Goal: Information Seeking & Learning: Learn about a topic

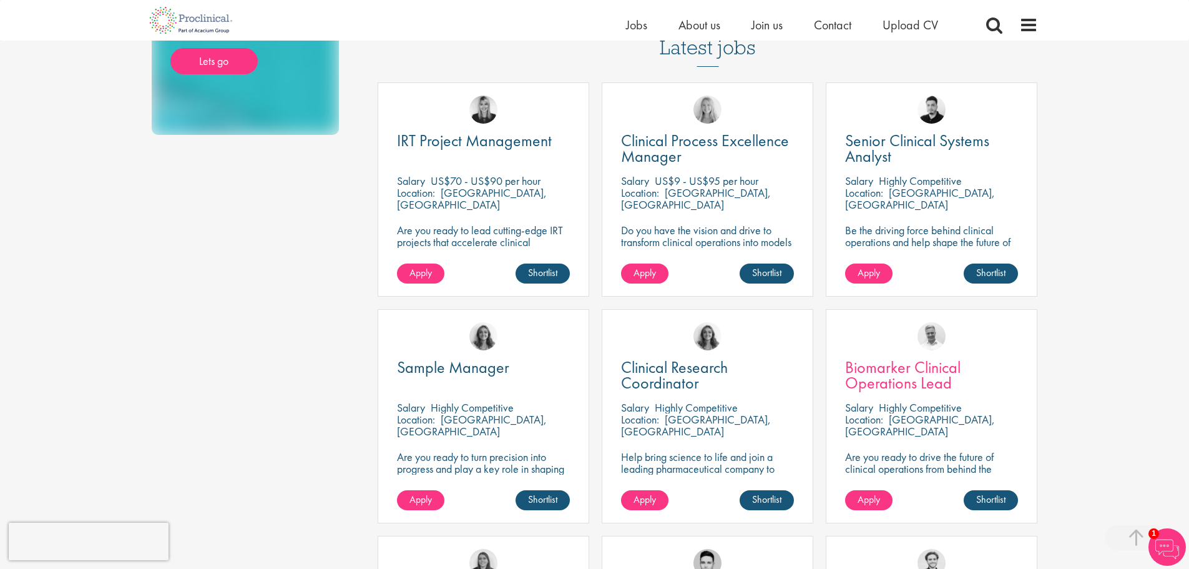
scroll to position [375, 0]
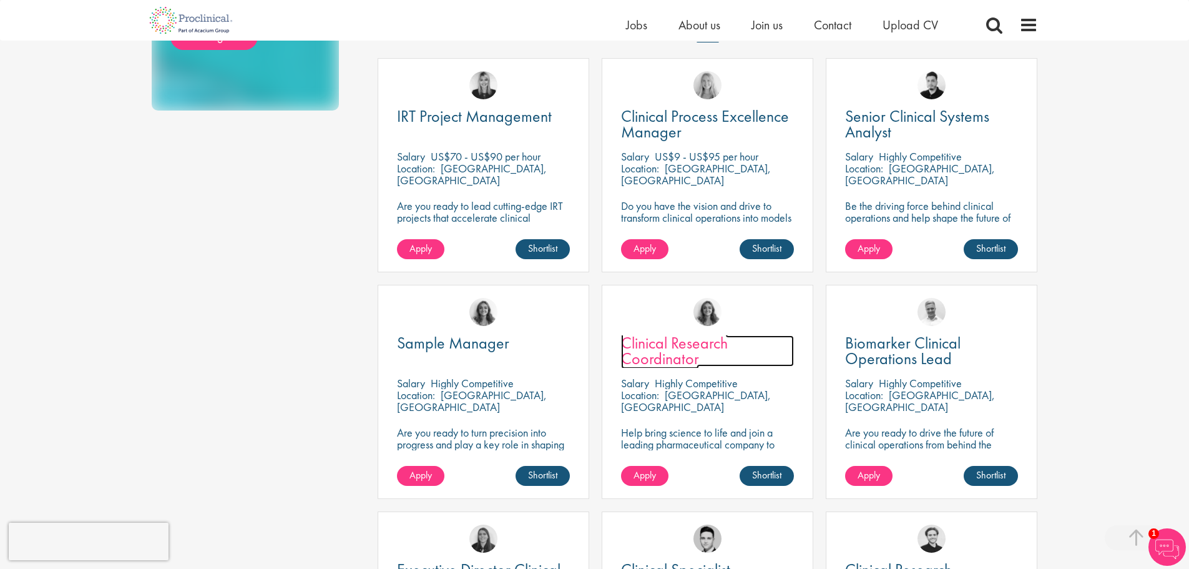
click at [657, 341] on span "Clinical Research Coordinator" at bounding box center [674, 350] width 107 height 37
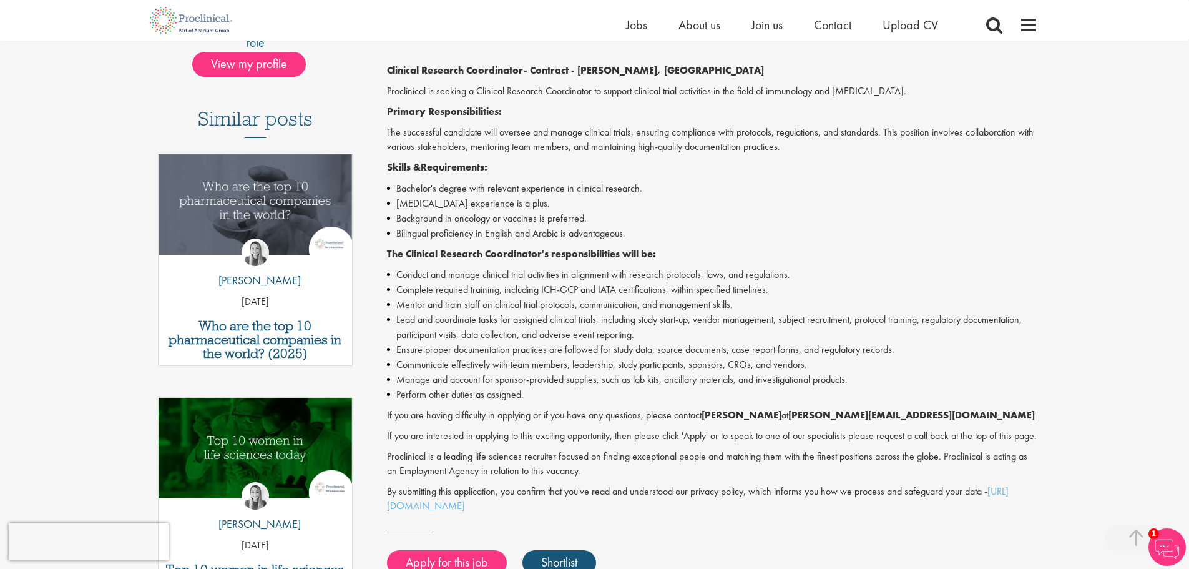
scroll to position [312, 0]
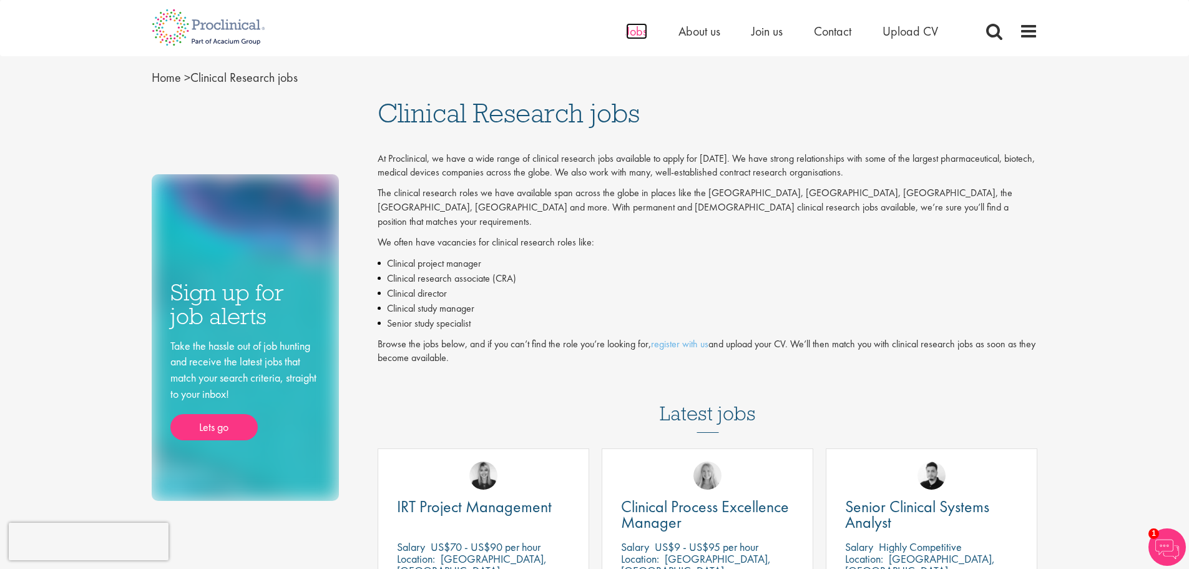
click at [639, 29] on span "Jobs" at bounding box center [636, 31] width 21 height 16
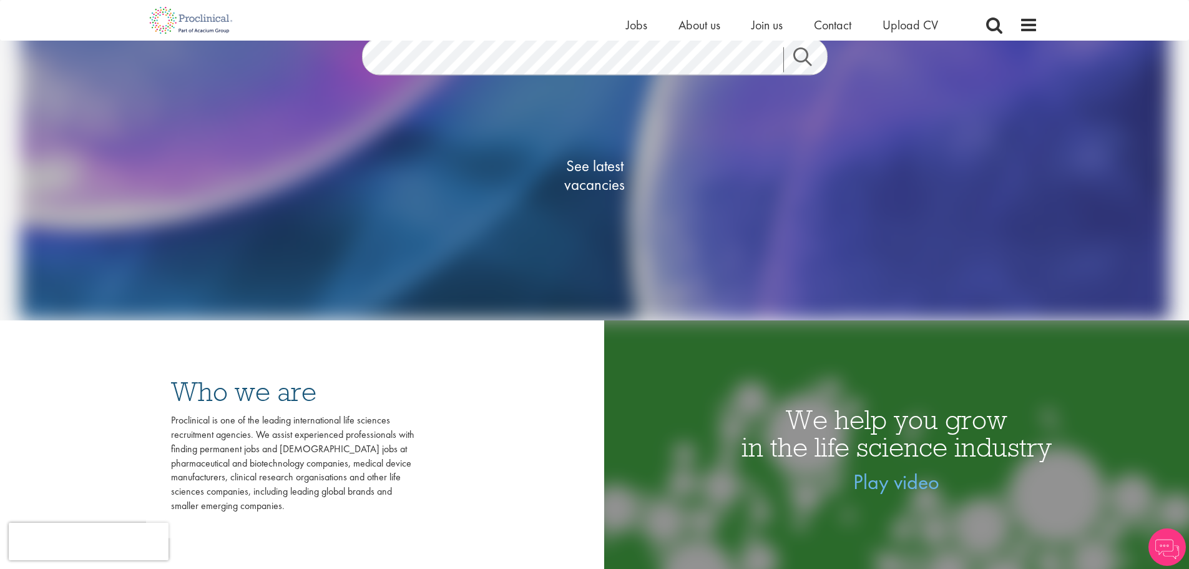
scroll to position [250, 0]
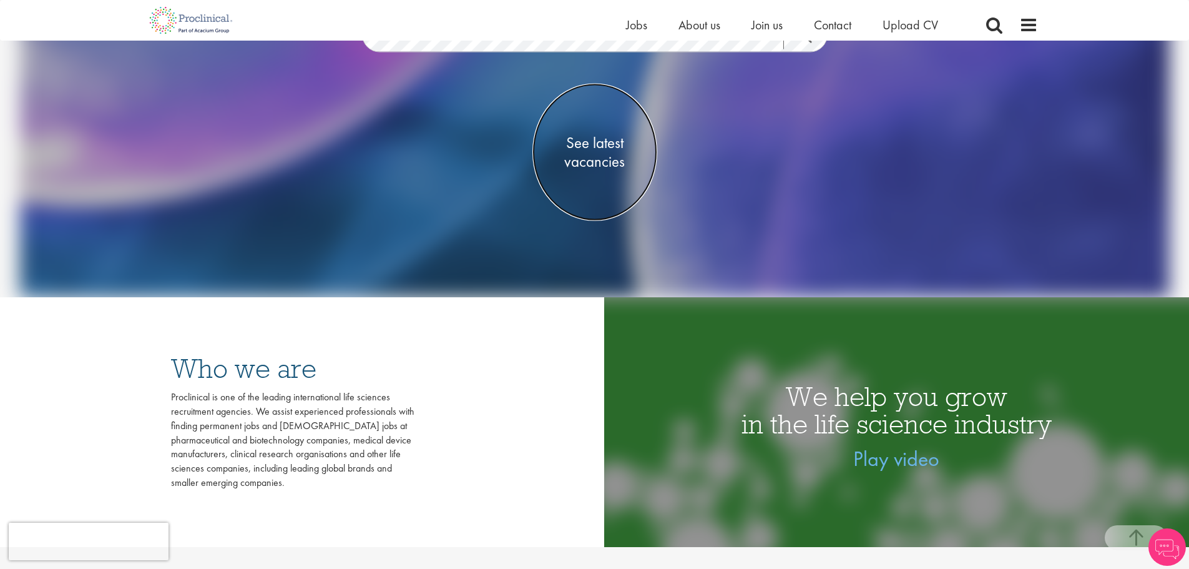
click at [599, 158] on span "See latest vacancies" at bounding box center [594, 152] width 125 height 37
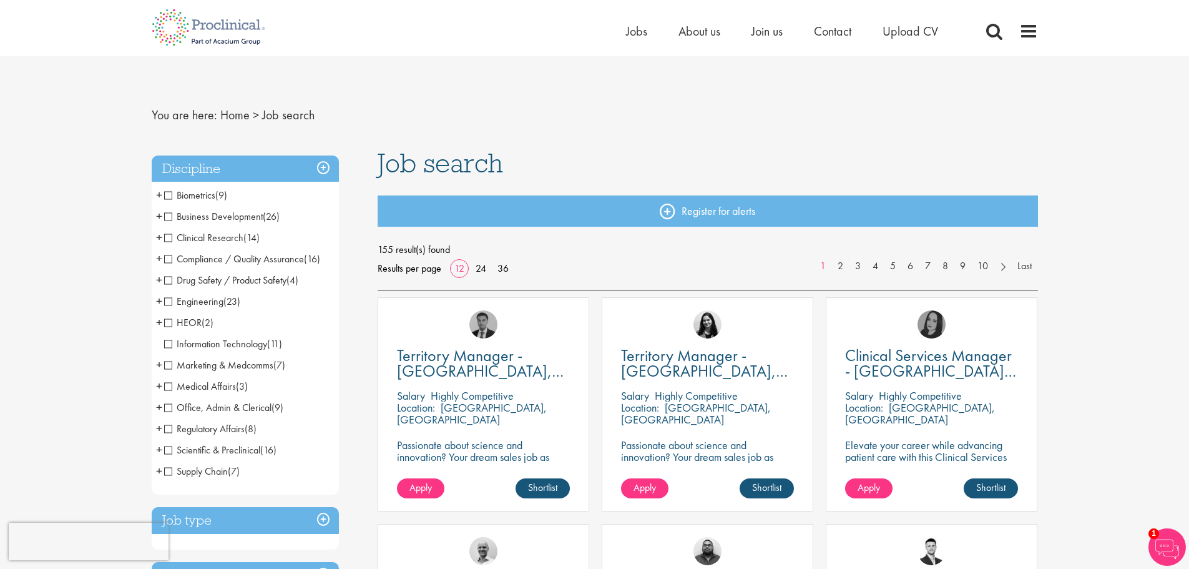
click at [164, 237] on span "Clinical Research" at bounding box center [203, 237] width 79 height 13
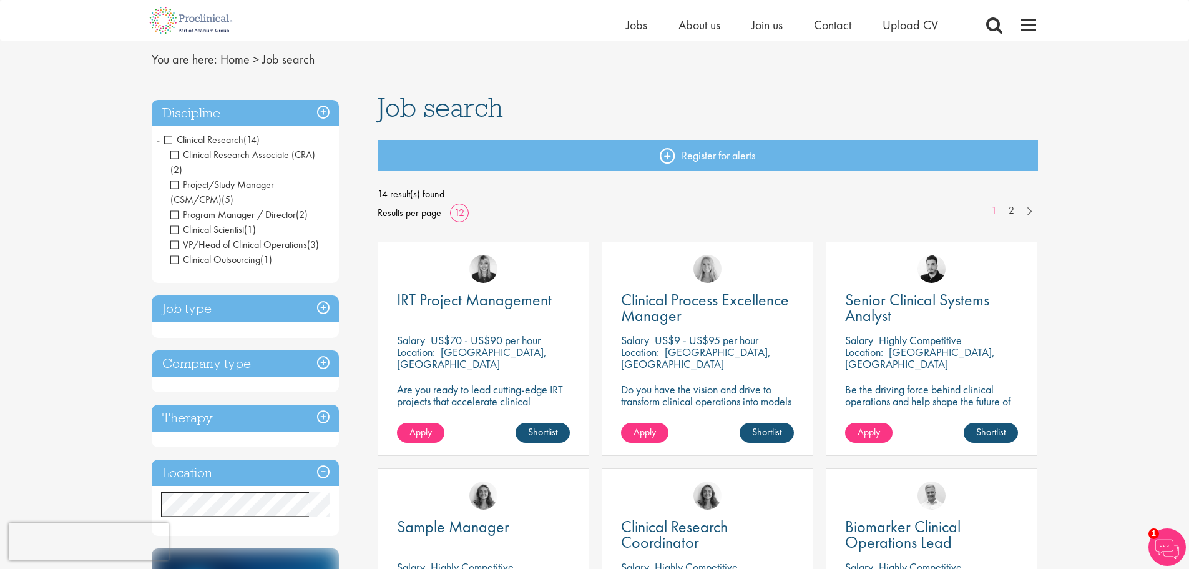
scroll to position [62, 0]
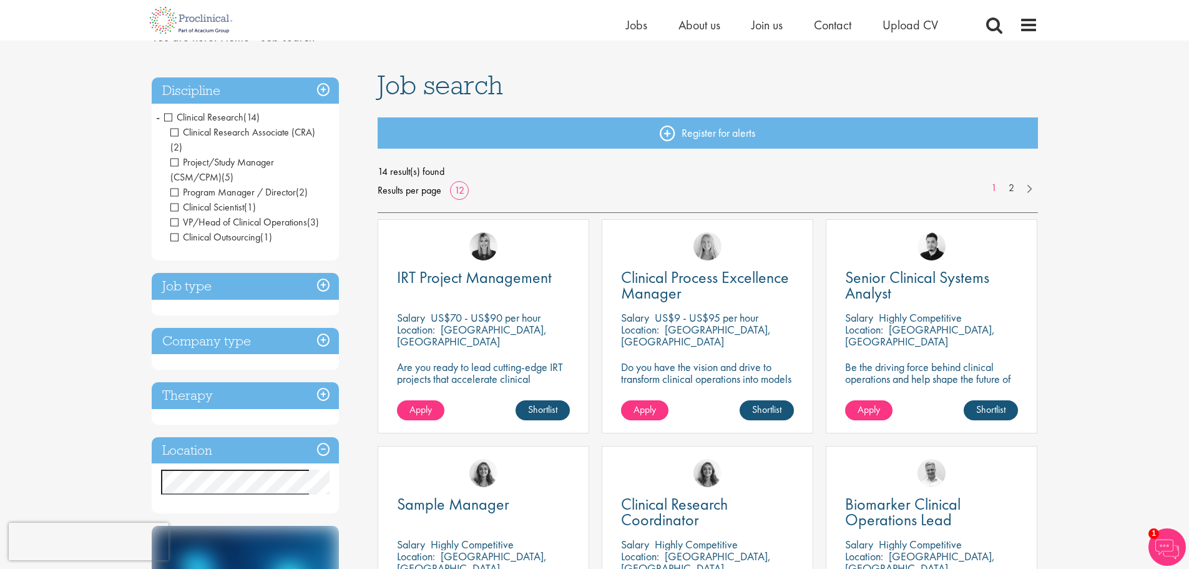
click at [324, 437] on h3 "Location" at bounding box center [245, 450] width 187 height 27
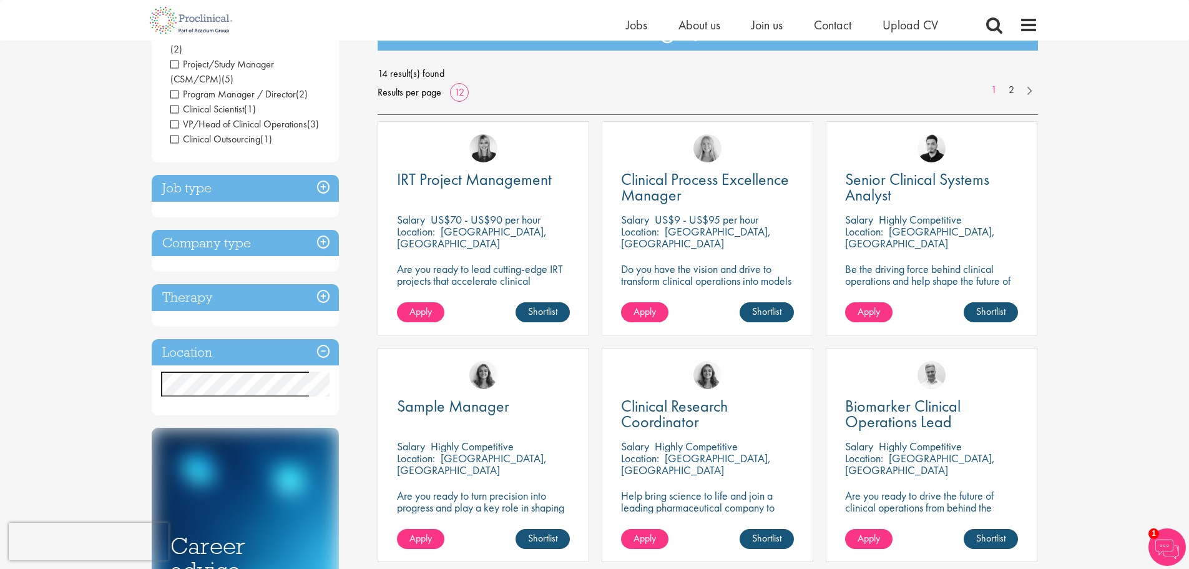
scroll to position [187, 0]
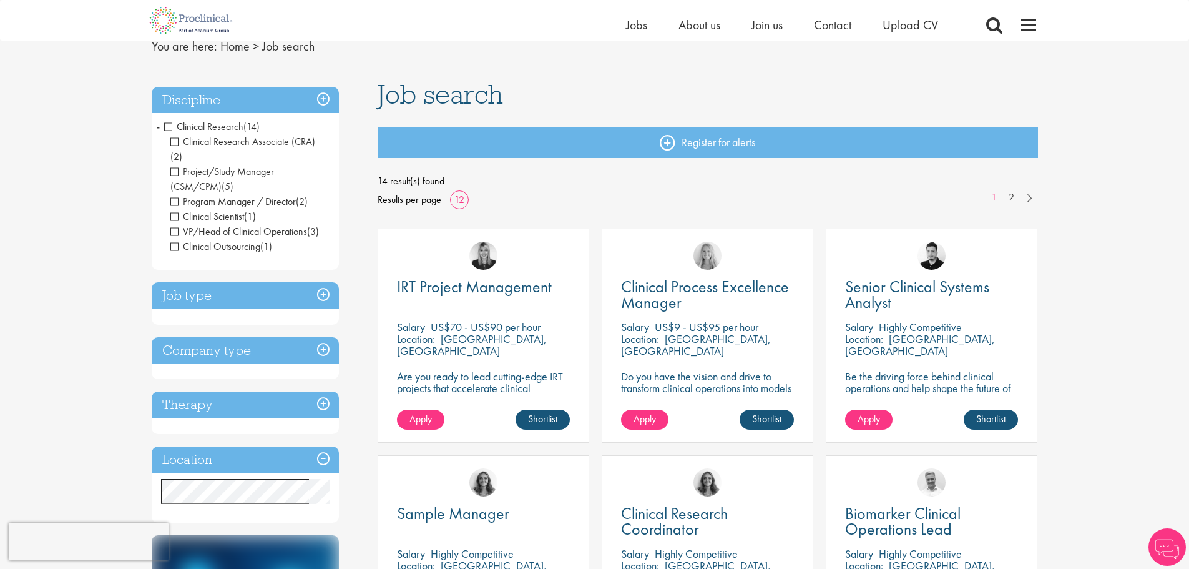
scroll to position [125, 0]
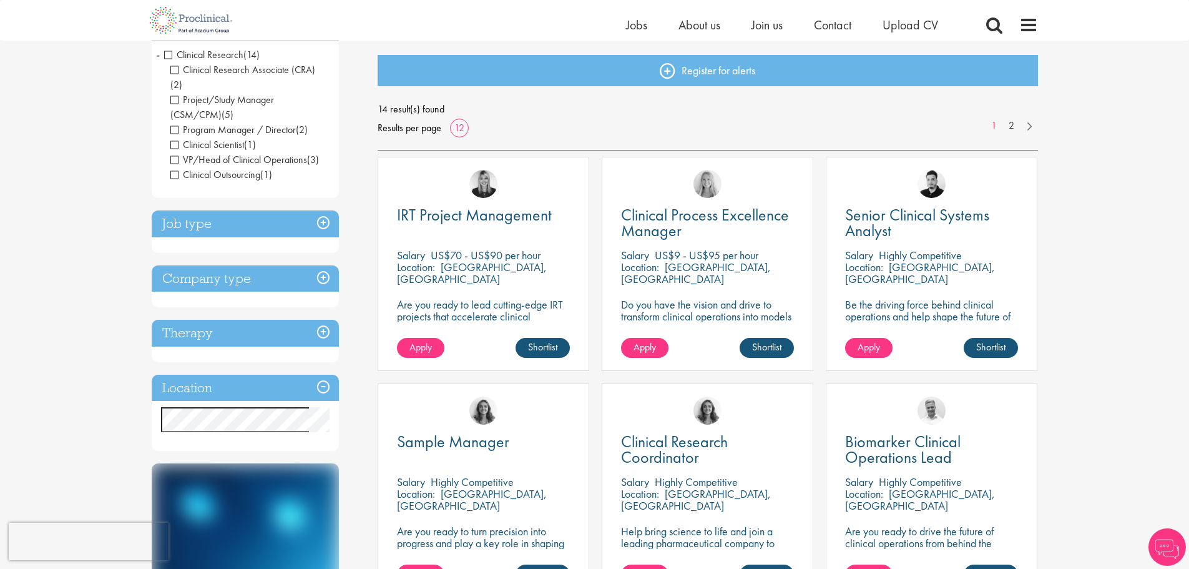
click at [324, 375] on h3 "Location" at bounding box center [245, 388] width 187 height 27
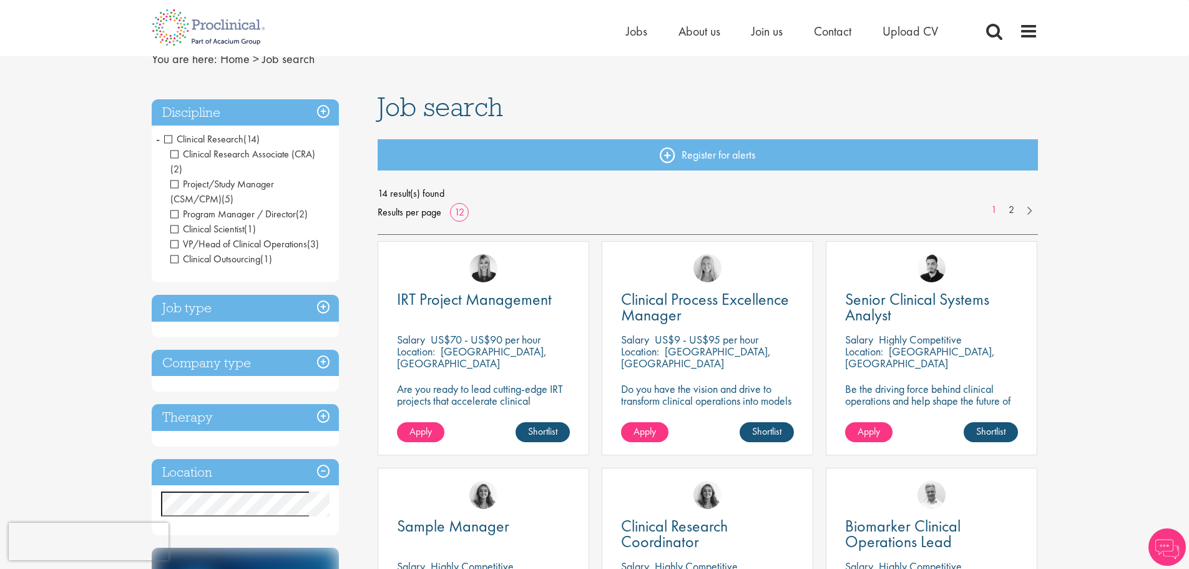
scroll to position [0, 0]
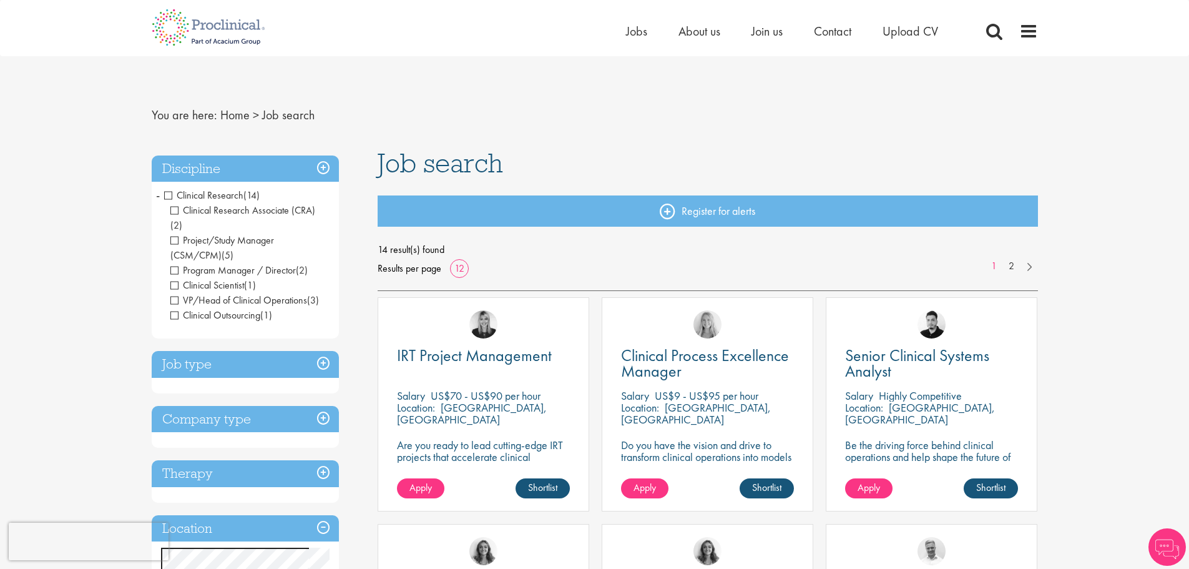
click at [325, 163] on h3 "Discipline" at bounding box center [245, 168] width 187 height 27
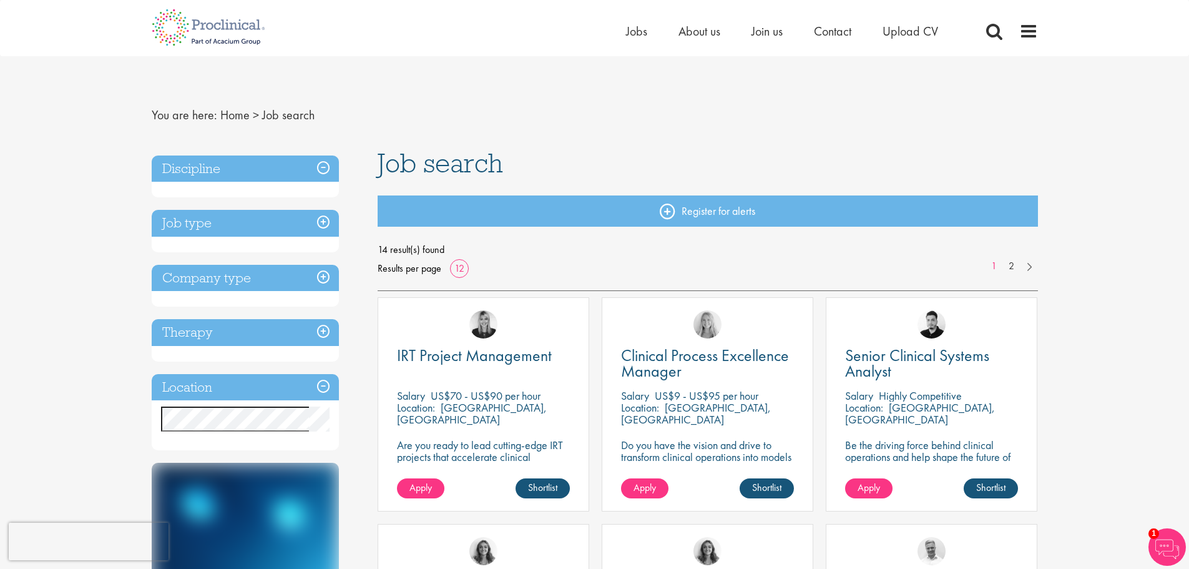
click at [326, 222] on h3 "Job type" at bounding box center [245, 223] width 187 height 27
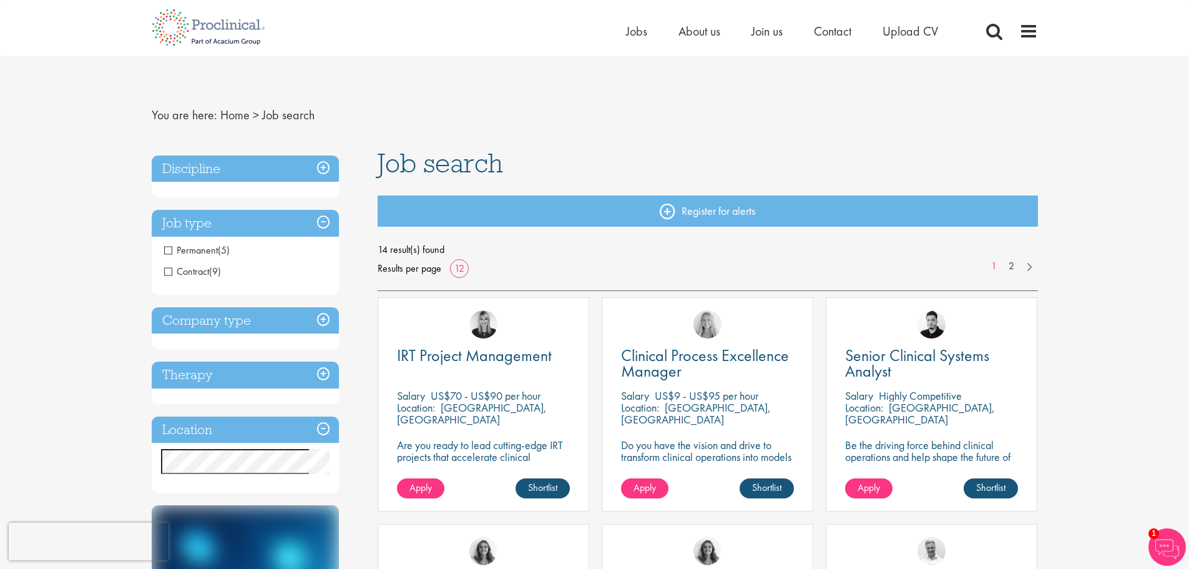
click at [172, 250] on span "Permanent" at bounding box center [191, 249] width 54 height 13
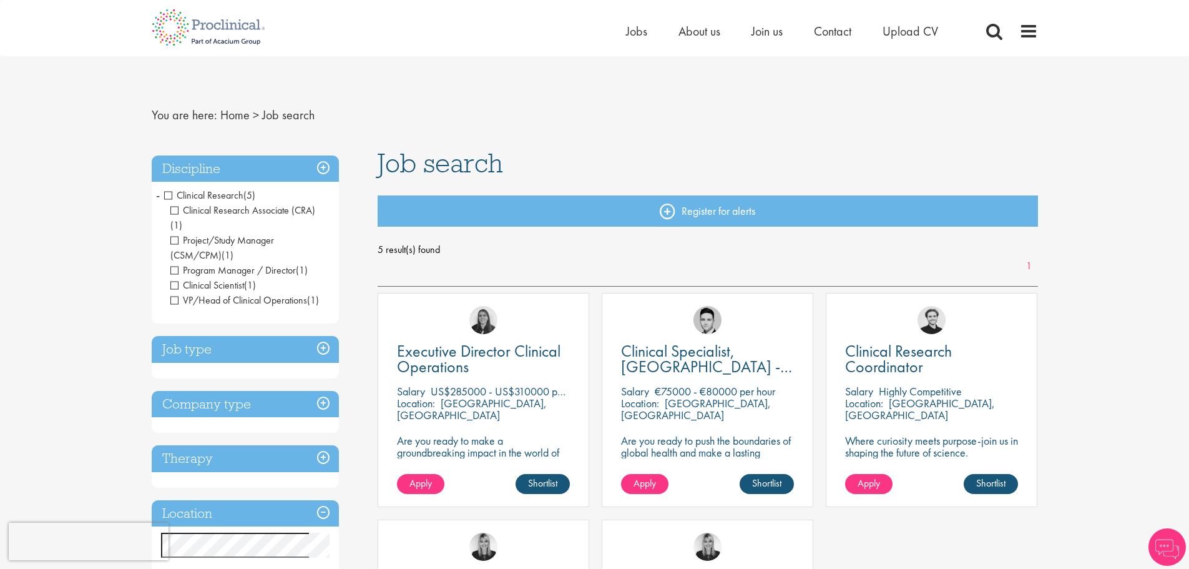
click at [170, 194] on span "Clinical Research" at bounding box center [203, 195] width 79 height 13
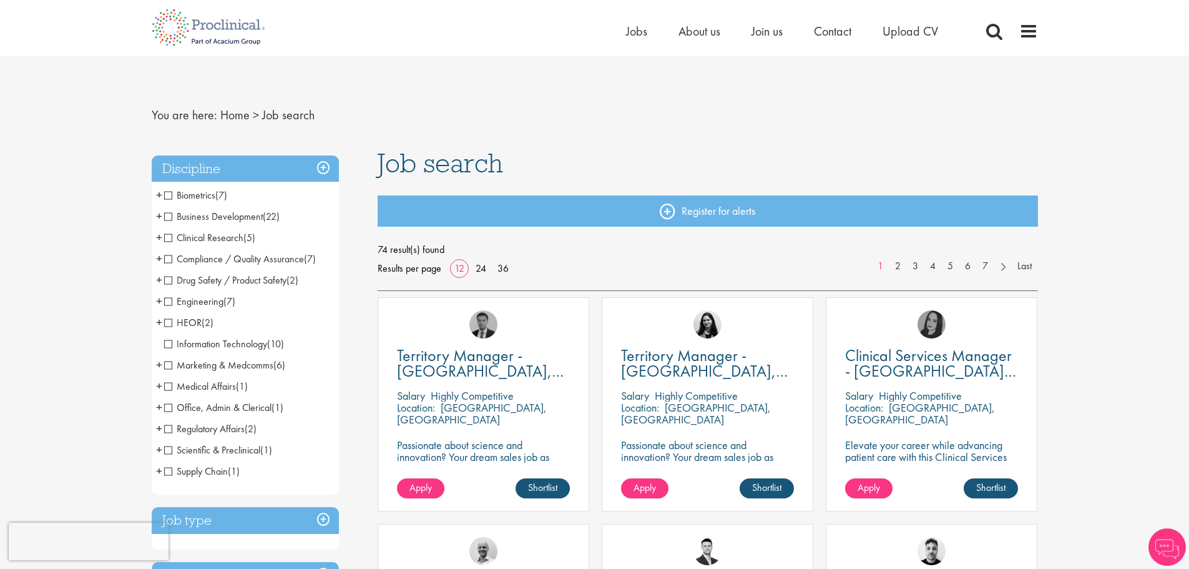
click at [186, 430] on span "Regulatory Affairs" at bounding box center [204, 428] width 81 height 13
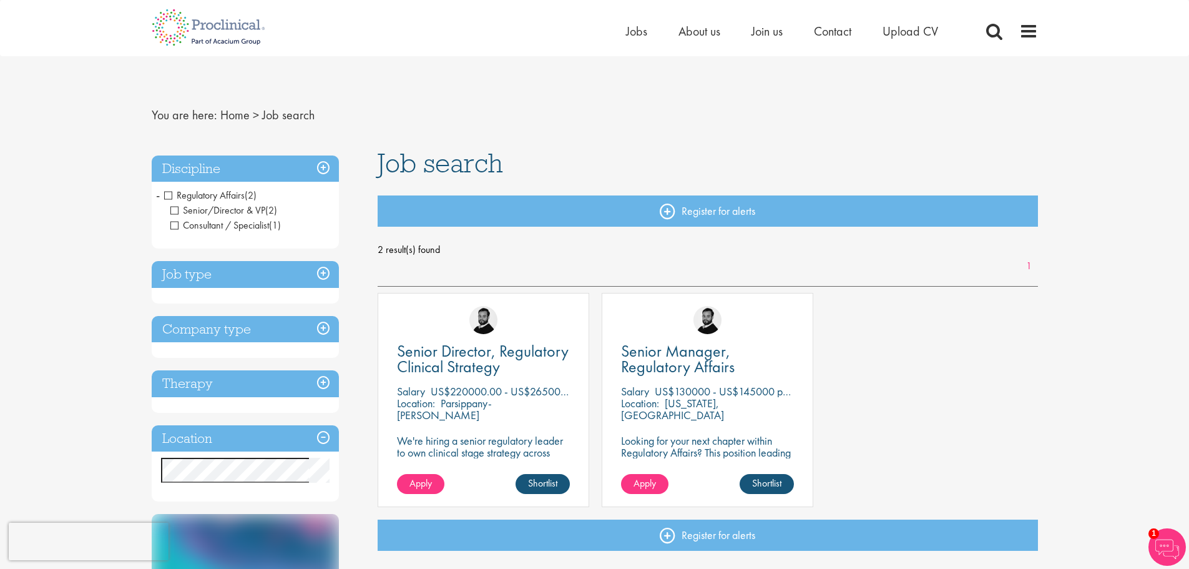
click at [165, 195] on span "Regulatory Affairs" at bounding box center [204, 195] width 81 height 13
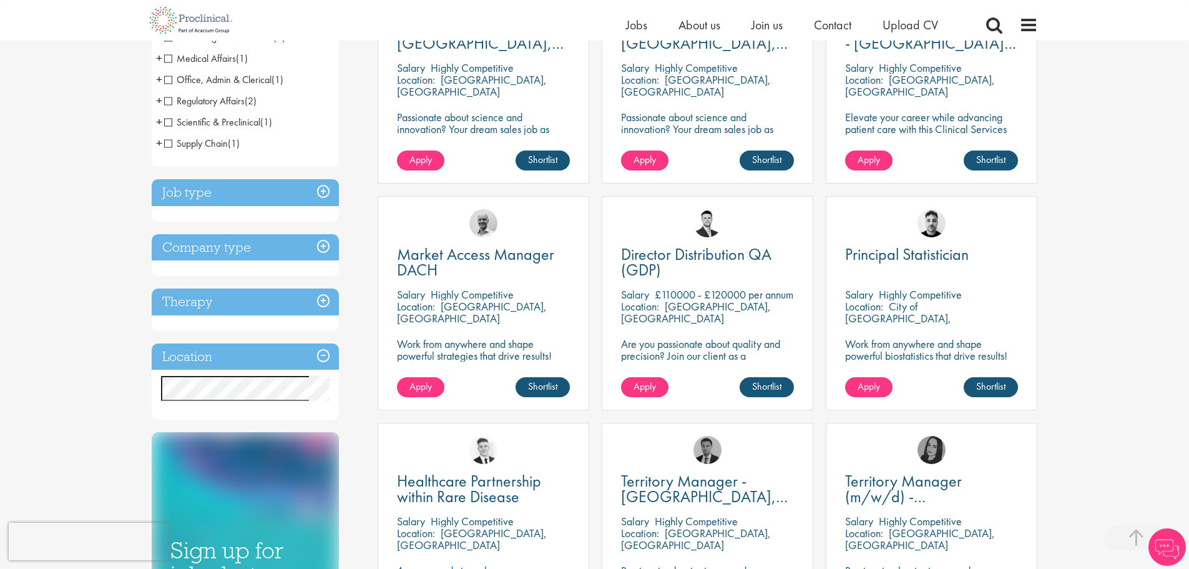
scroll to position [125, 0]
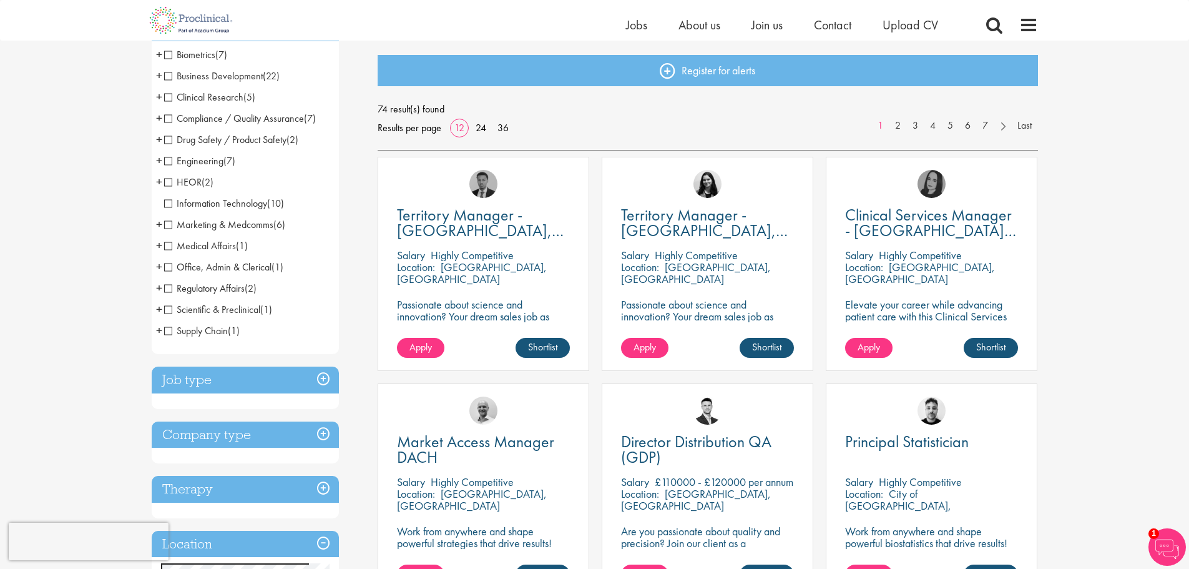
click at [160, 119] on span "+" at bounding box center [159, 118] width 6 height 19
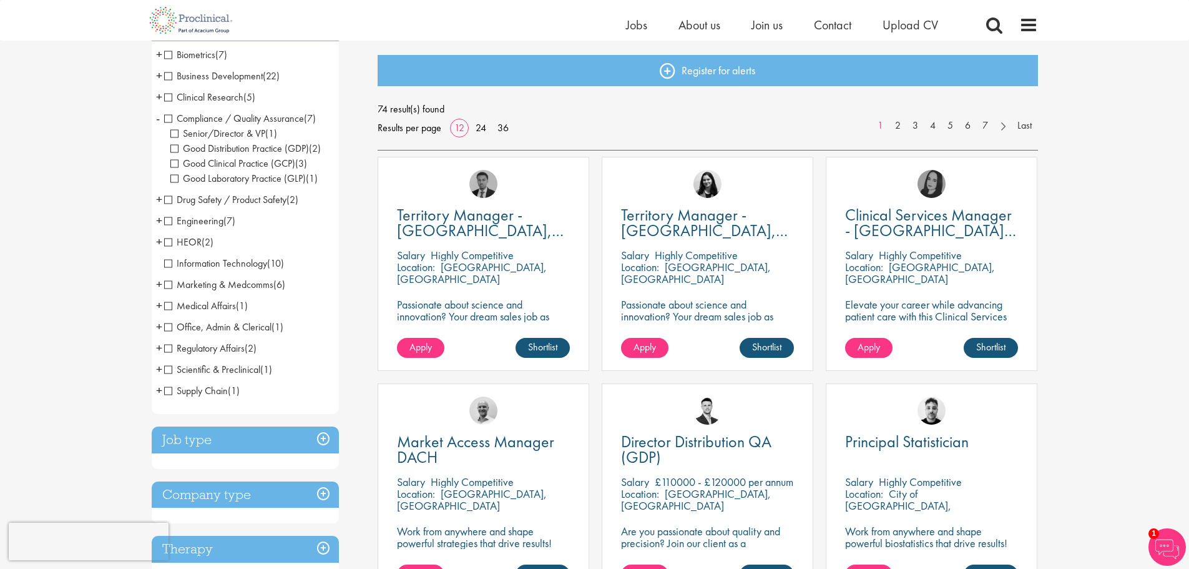
click at [160, 119] on li "Compliance / Quality Assurance (7) - + Senior/Director & VP (1) Good Distributi…" at bounding box center [245, 148] width 187 height 81
click at [157, 326] on span "+" at bounding box center [159, 326] width 6 height 19
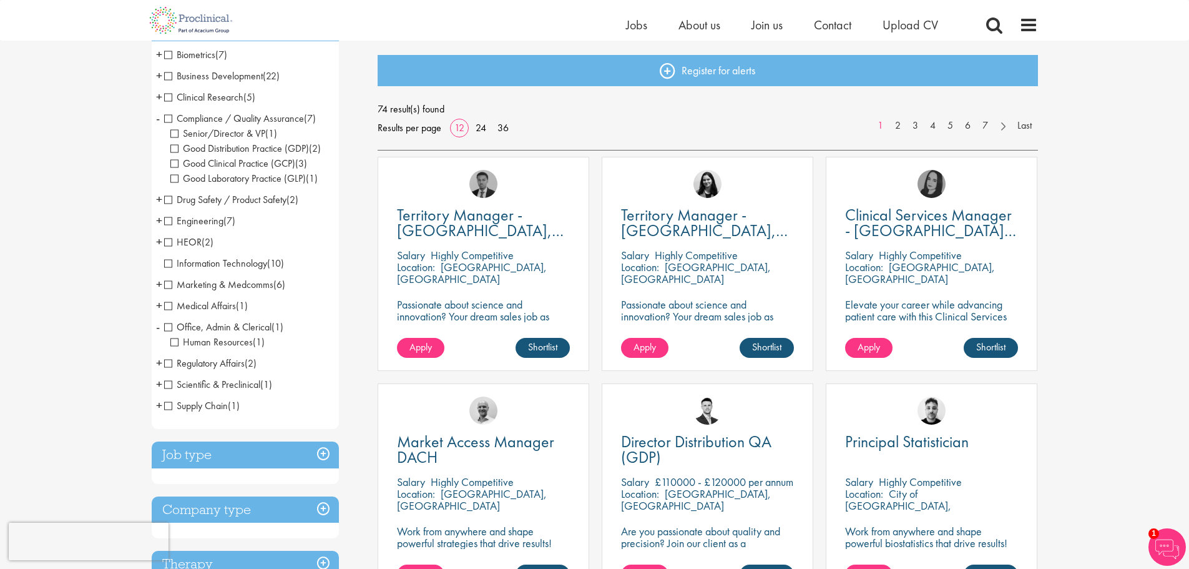
click at [160, 364] on span "+" at bounding box center [159, 362] width 6 height 19
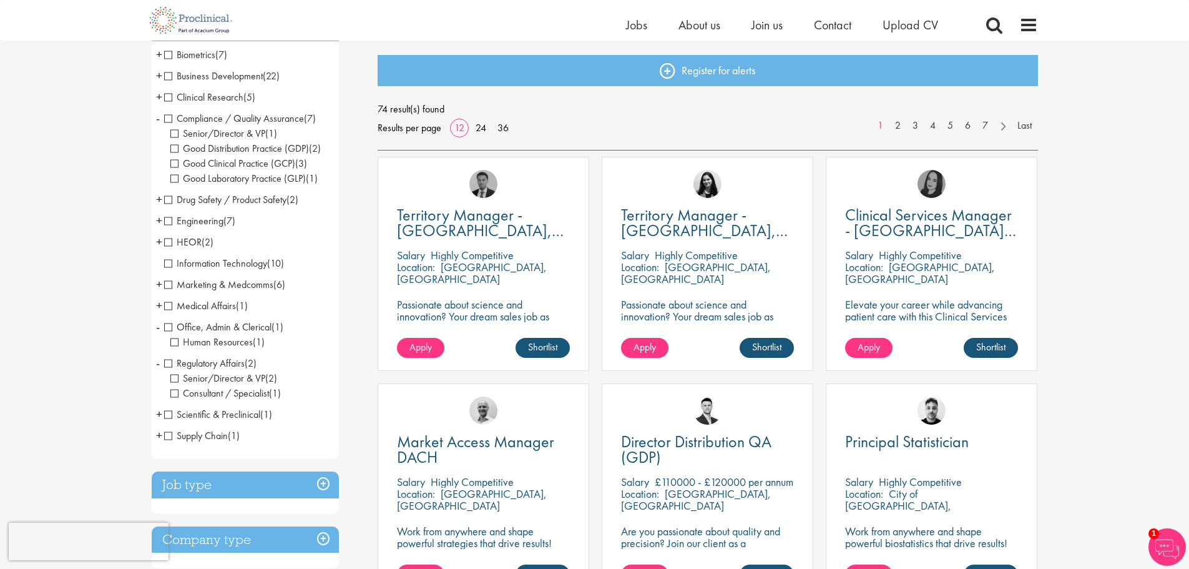
click at [156, 237] on span "+" at bounding box center [159, 241] width 6 height 19
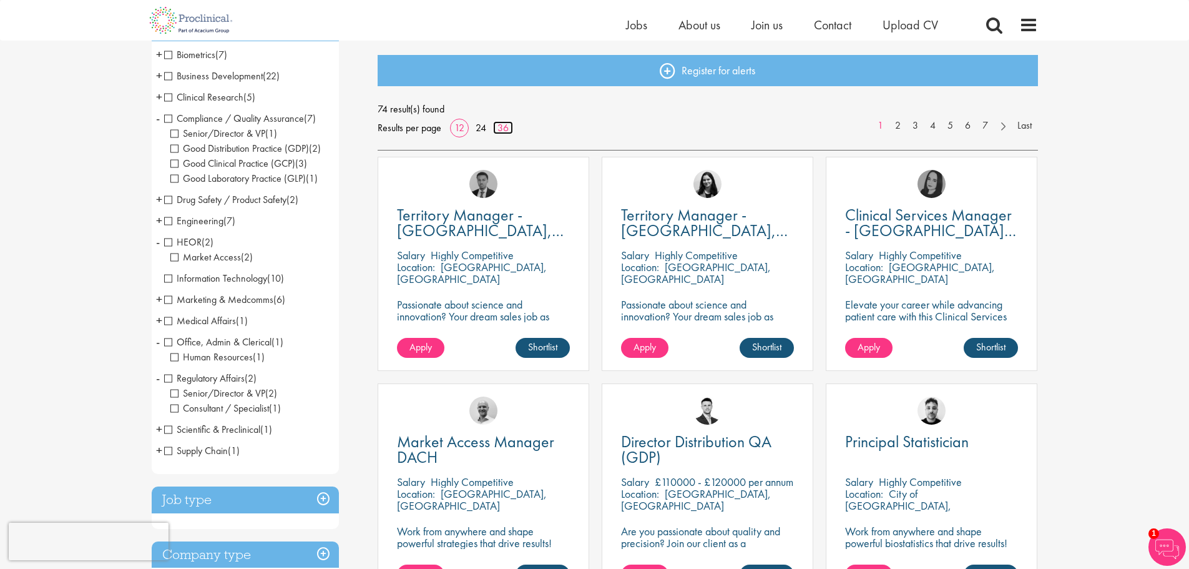
click at [511, 125] on link "36" at bounding box center [503, 127] width 20 height 13
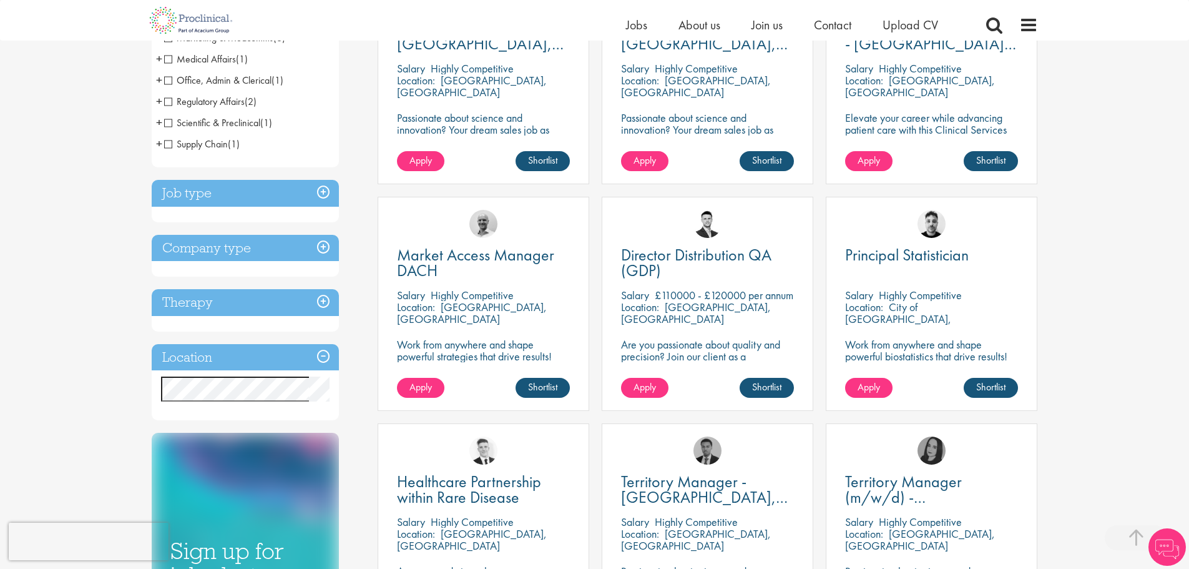
scroll to position [312, 0]
click at [209, 351] on h3 "Location" at bounding box center [245, 356] width 187 height 27
click at [325, 354] on h3 "Location" at bounding box center [245, 356] width 187 height 27
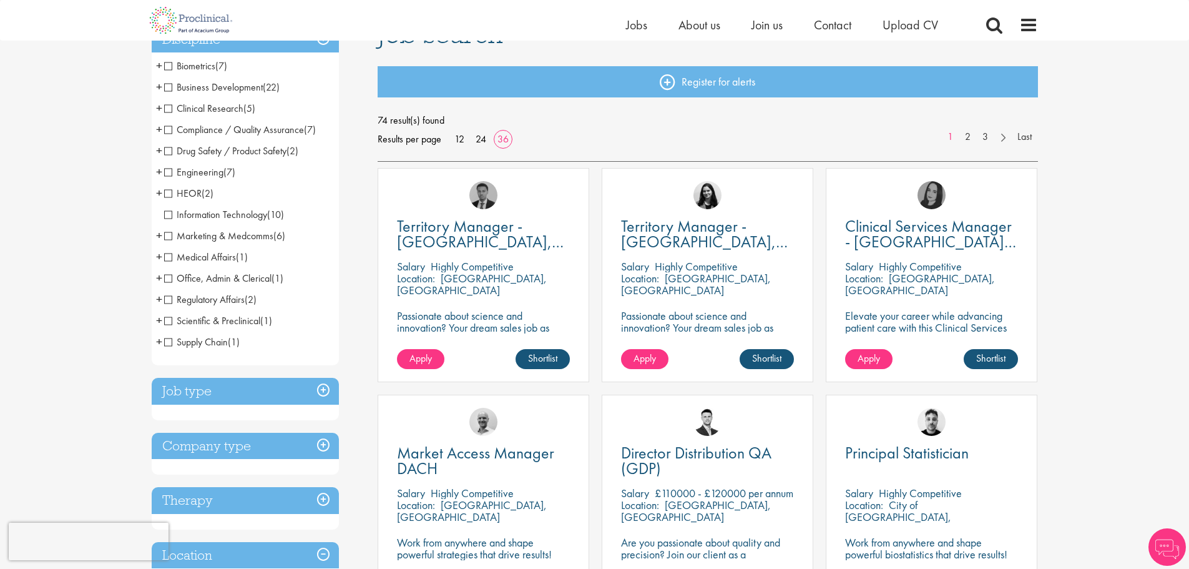
scroll to position [312, 0]
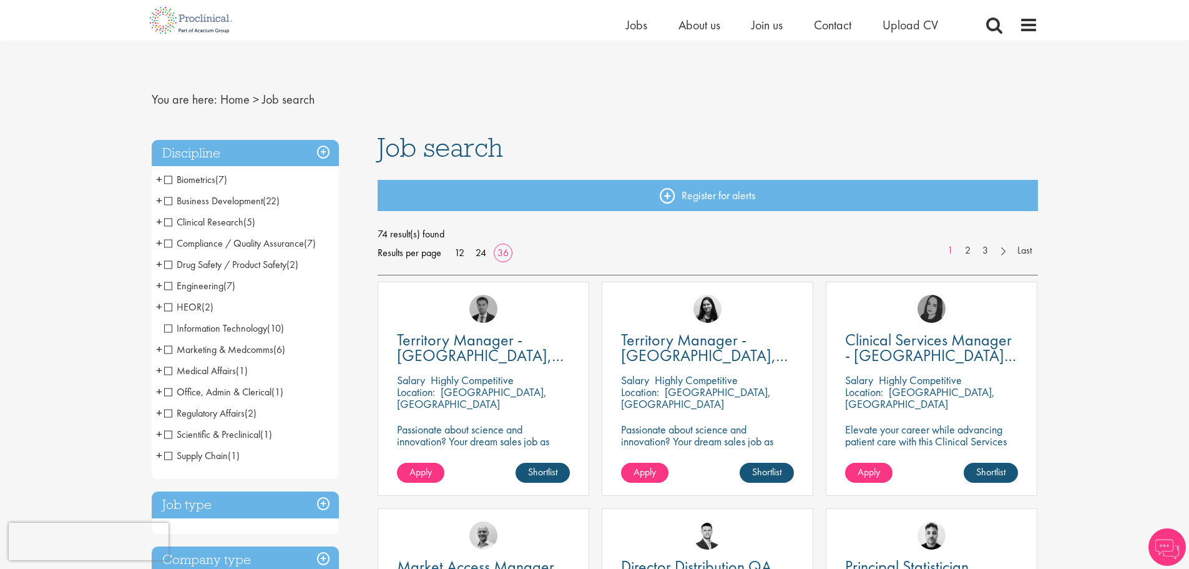
scroll to position [312, 0]
